Goal: Navigation & Orientation: Find specific page/section

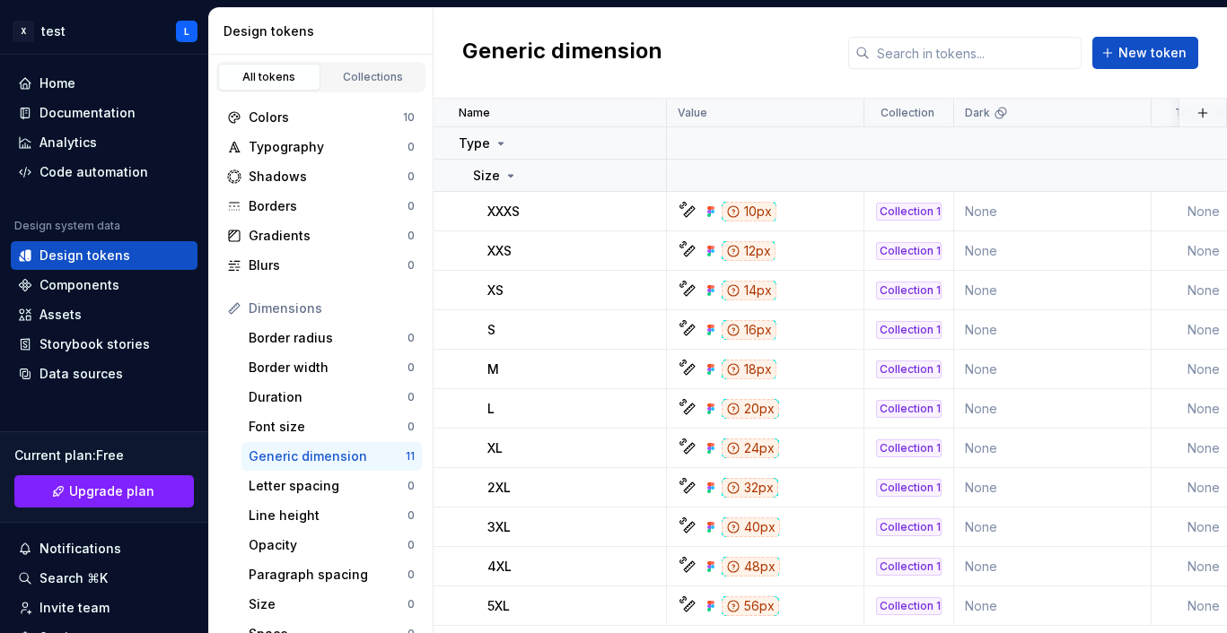
scroll to position [65, 0]
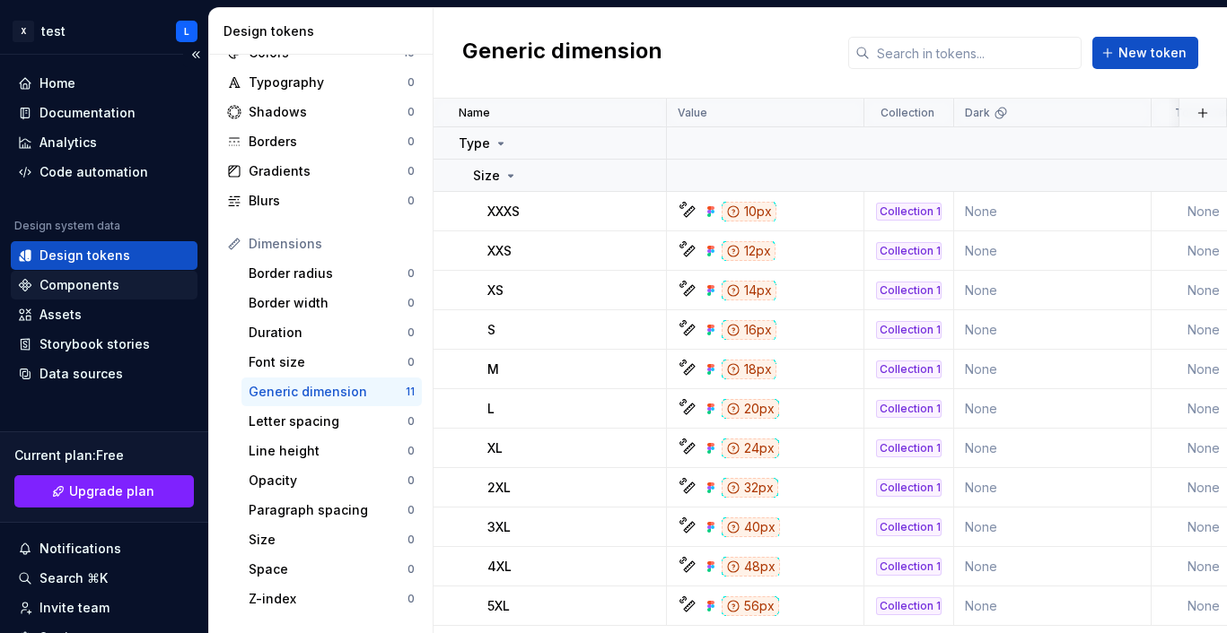
click at [116, 277] on div "Components" at bounding box center [104, 285] width 172 height 18
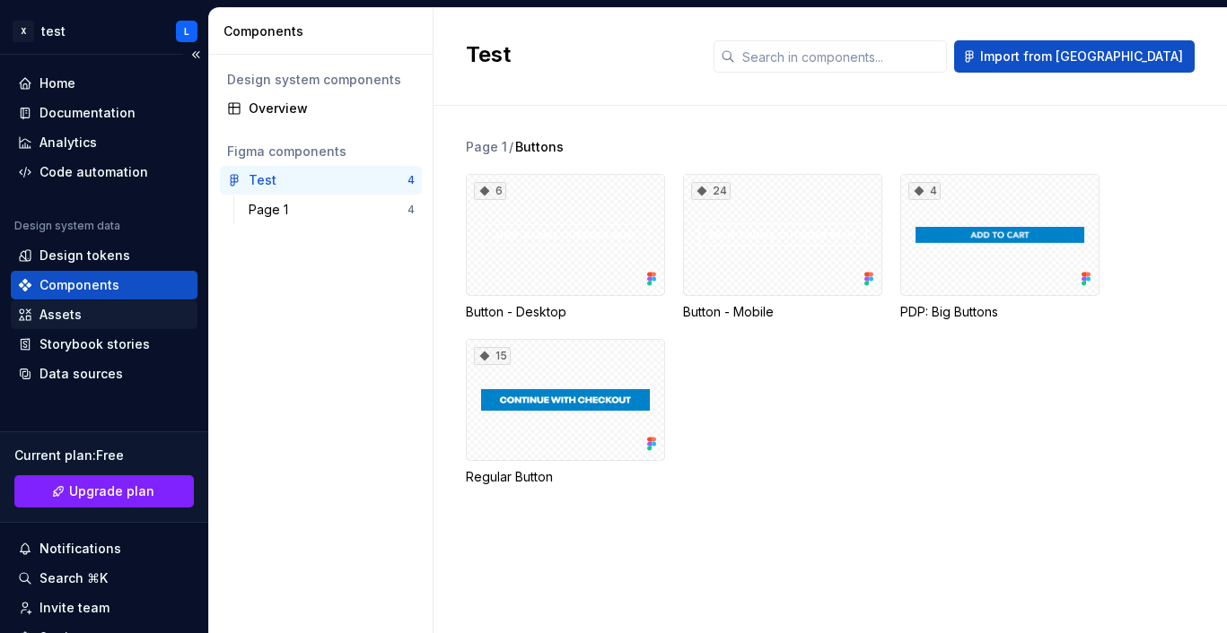
click at [106, 310] on div "Assets" at bounding box center [104, 315] width 172 height 18
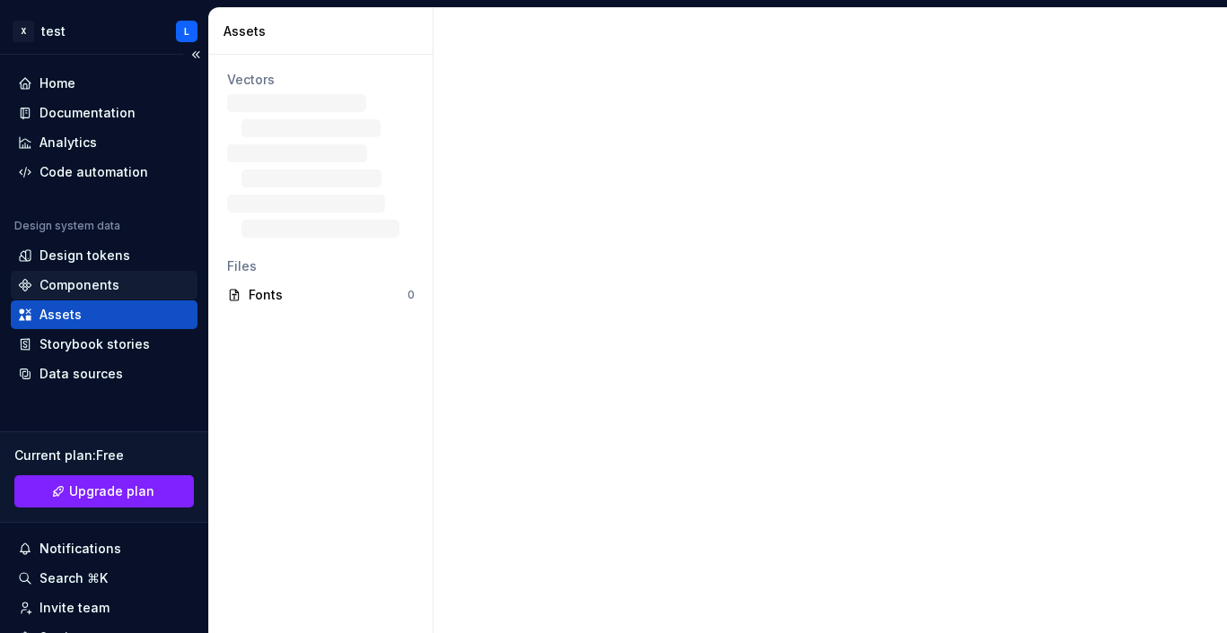
click at [110, 276] on div "Components" at bounding box center [79, 285] width 80 height 18
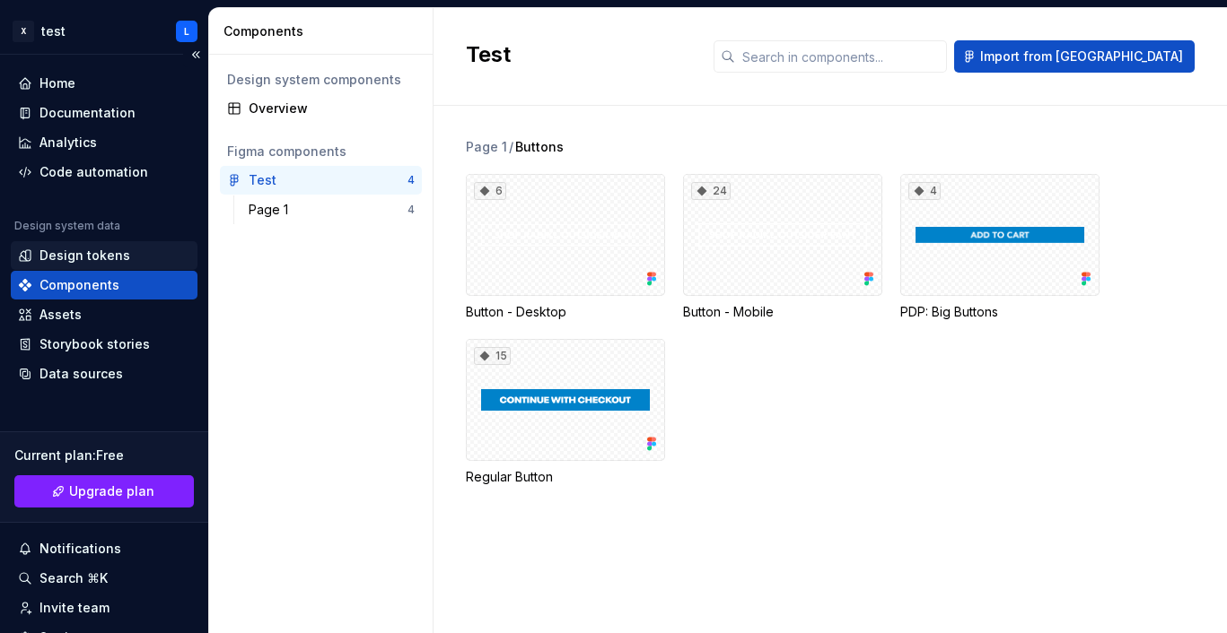
click at [118, 256] on div "Design tokens" at bounding box center [84, 256] width 91 height 18
